Goal: Task Accomplishment & Management: Manage account settings

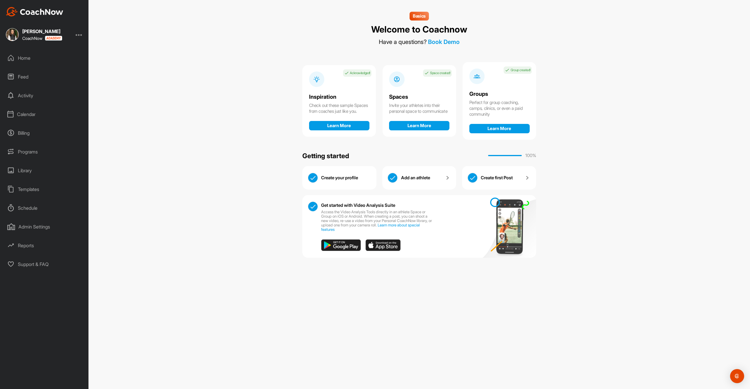
click at [80, 37] on div at bounding box center [79, 34] width 7 height 7
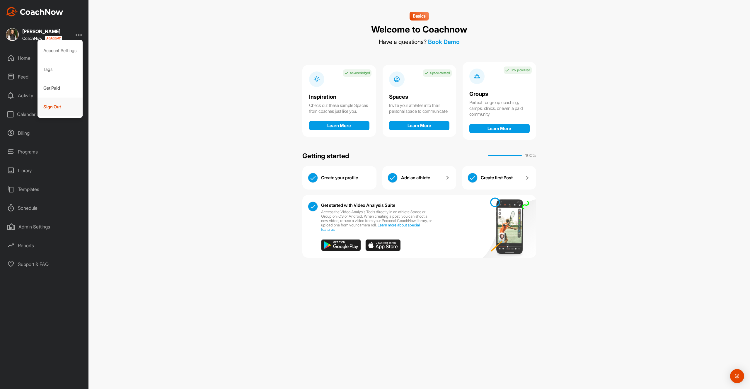
click at [71, 111] on div "Sign Out" at bounding box center [60, 107] width 45 height 19
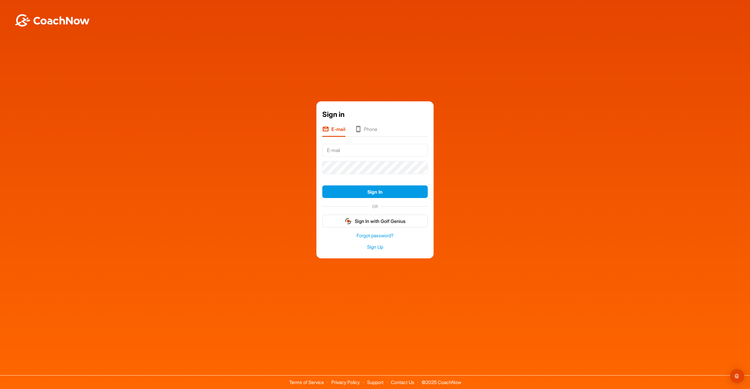
type input "brad@golfgenius.com"
click at [365, 189] on button "Sign In" at bounding box center [374, 191] width 105 height 13
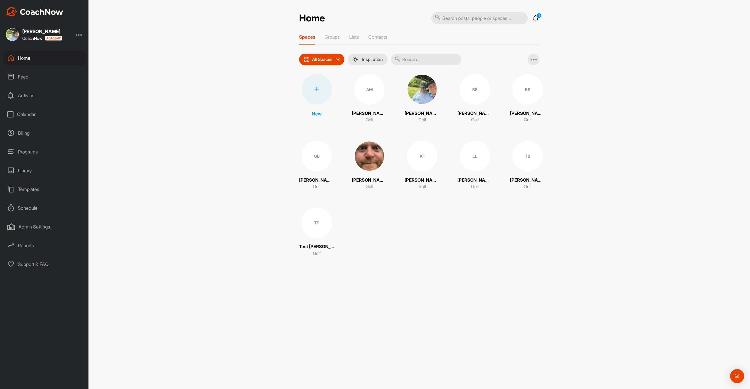
click at [33, 115] on div "Calendar" at bounding box center [44, 114] width 83 height 15
click at [31, 136] on div "My Calendar" at bounding box center [50, 132] width 69 height 12
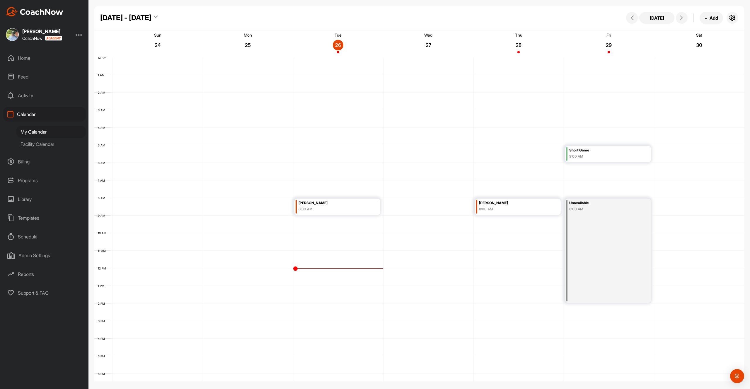
scroll to position [78, 0]
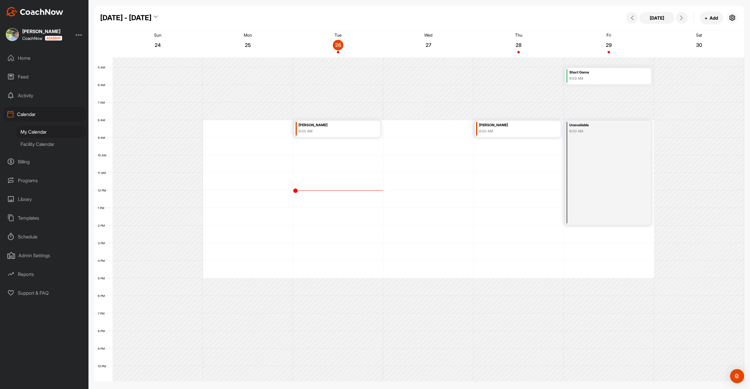
click at [730, 16] on icon "button" at bounding box center [732, 17] width 7 height 7
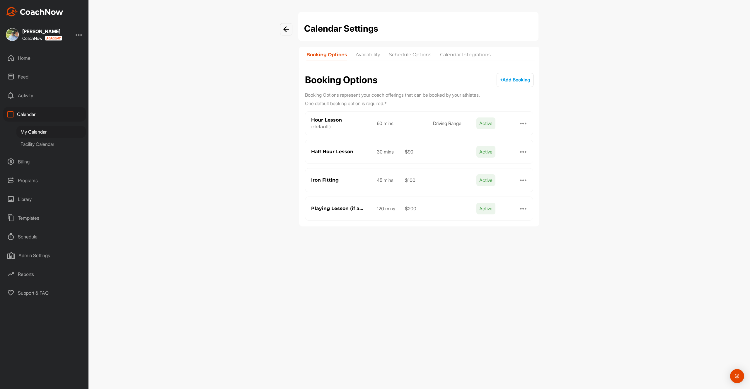
click at [465, 58] on li "Calendar Integrations" at bounding box center [465, 55] width 51 height 9
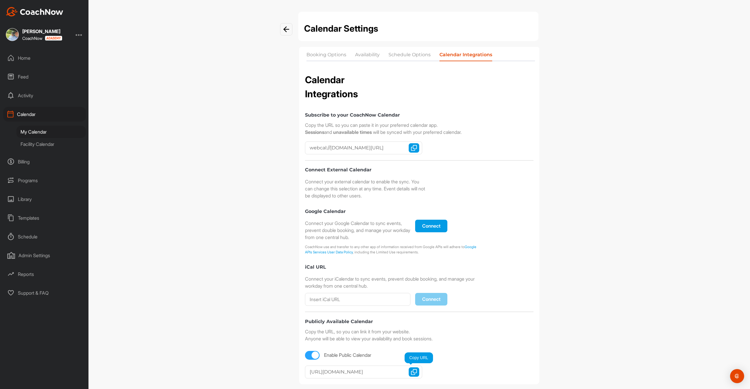
click at [416, 374] on img "button" at bounding box center [414, 372] width 6 height 6
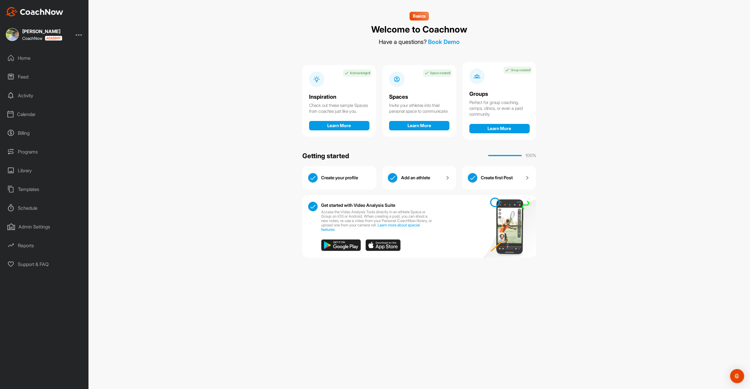
click at [28, 248] on div "Reports" at bounding box center [44, 245] width 83 height 15
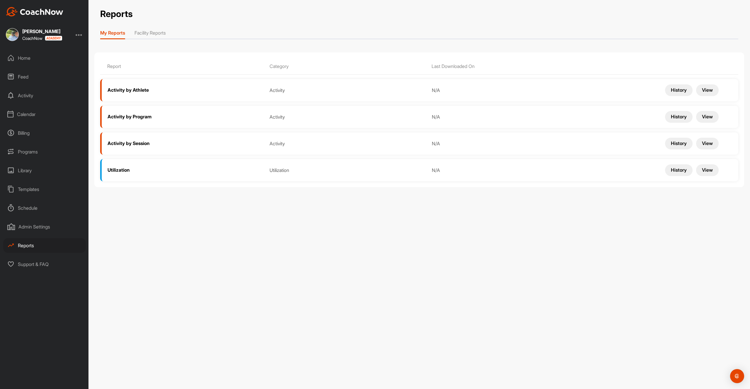
click at [131, 121] on div "Activity by Program Activity N/A History View" at bounding box center [419, 117] width 638 height 22
click at [131, 118] on span "Activity by Program" at bounding box center [130, 117] width 44 height 6
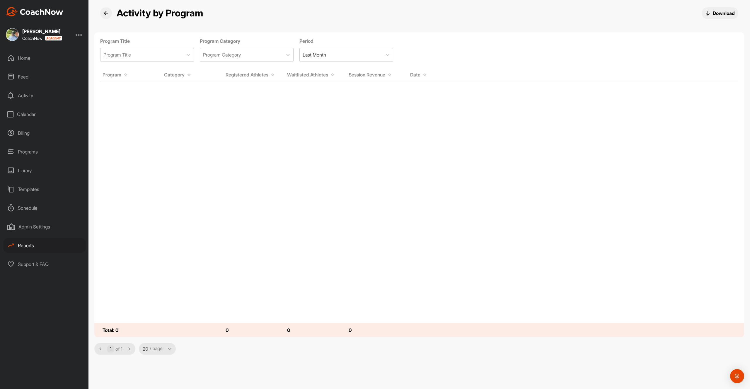
click at [35, 242] on div "Reports" at bounding box center [44, 245] width 83 height 15
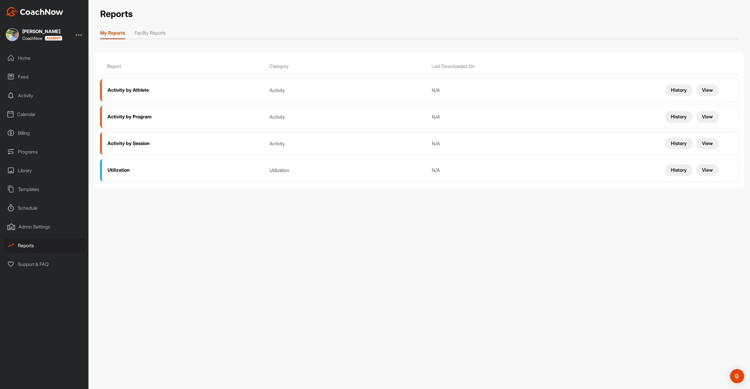
click at [131, 94] on div "Activity by Athlete Activity N/A History View" at bounding box center [419, 90] width 638 height 22
click at [130, 89] on span "Activity by Athlete" at bounding box center [128, 90] width 41 height 6
